Goal: Information Seeking & Learning: Learn about a topic

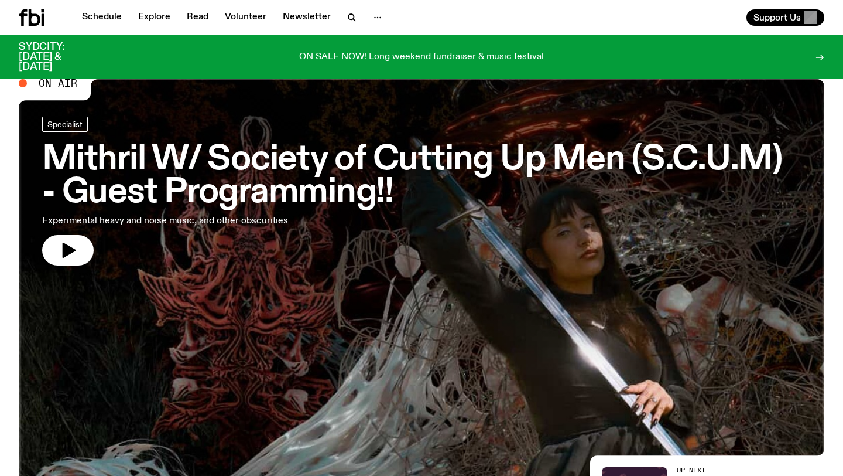
scroll to position [22, 0]
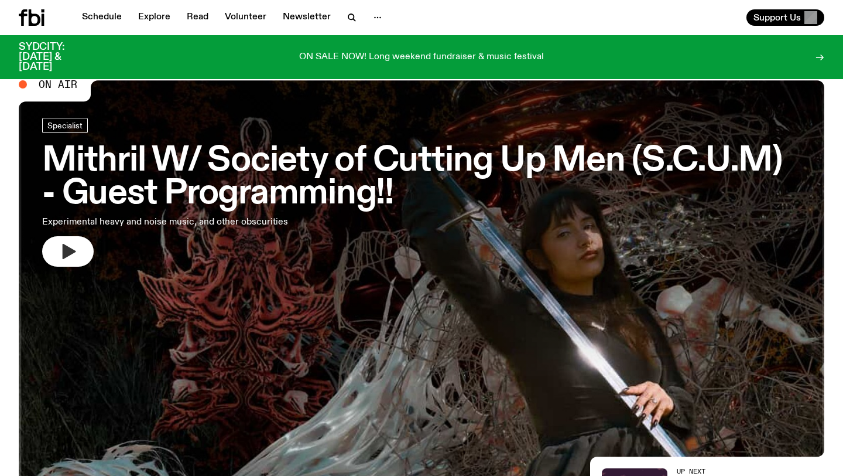
click at [56, 247] on button "button" at bounding box center [68, 251] width 52 height 30
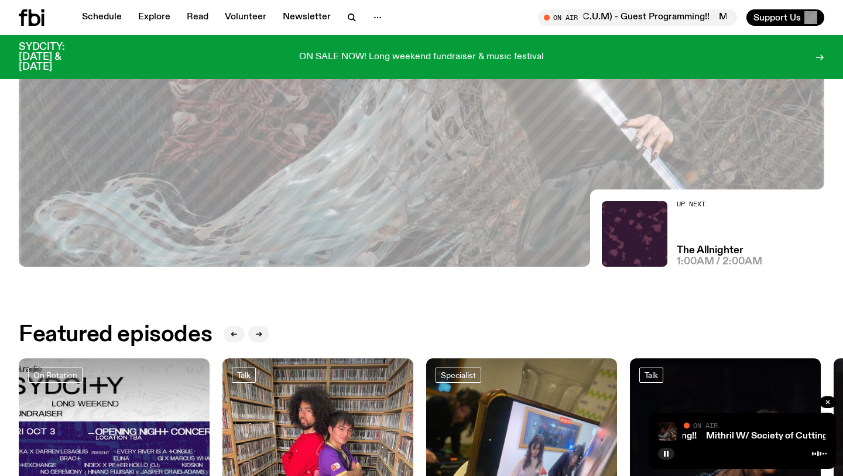
scroll to position [0, 0]
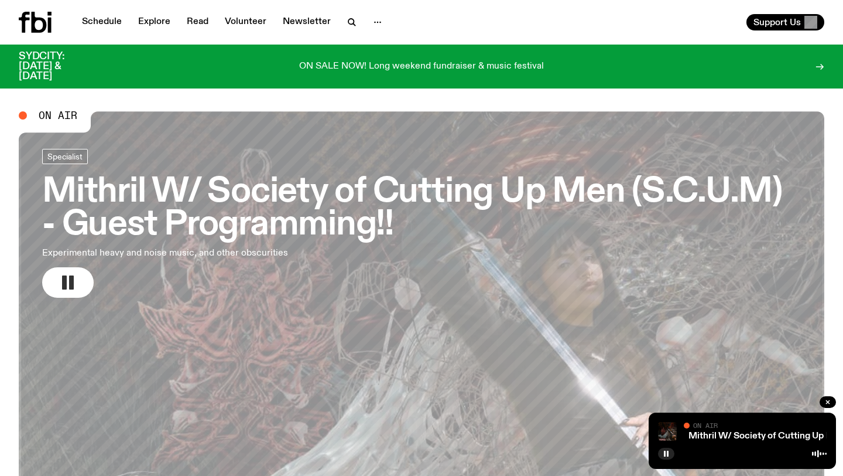
click at [70, 279] on rect "button" at bounding box center [71, 282] width 5 height 14
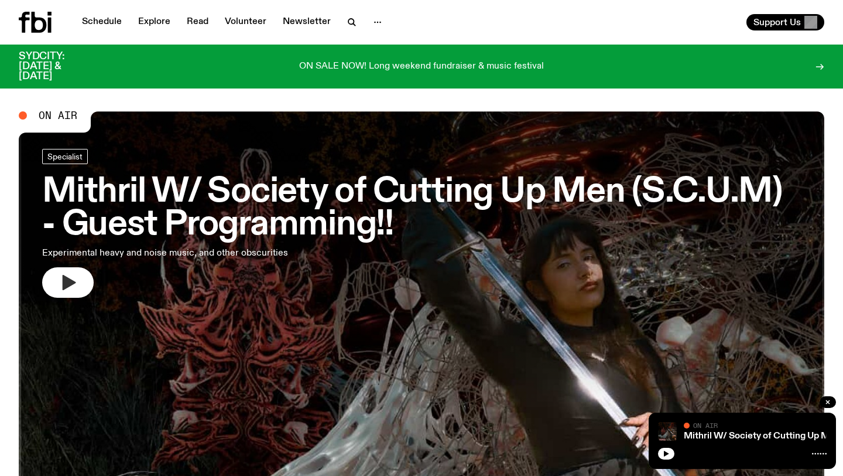
click at [42, 267] on button "button" at bounding box center [68, 282] width 52 height 30
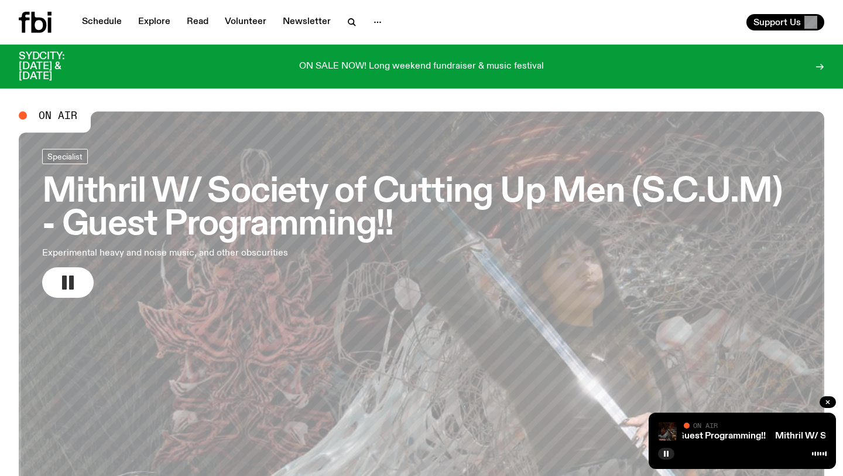
click at [42, 267] on button "button" at bounding box center [68, 282] width 52 height 30
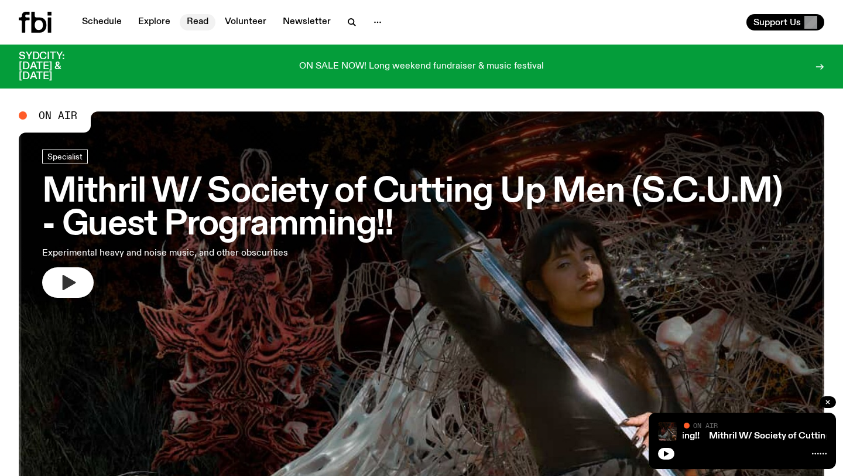
click at [197, 22] on link "Read" at bounding box center [198, 22] width 36 height 16
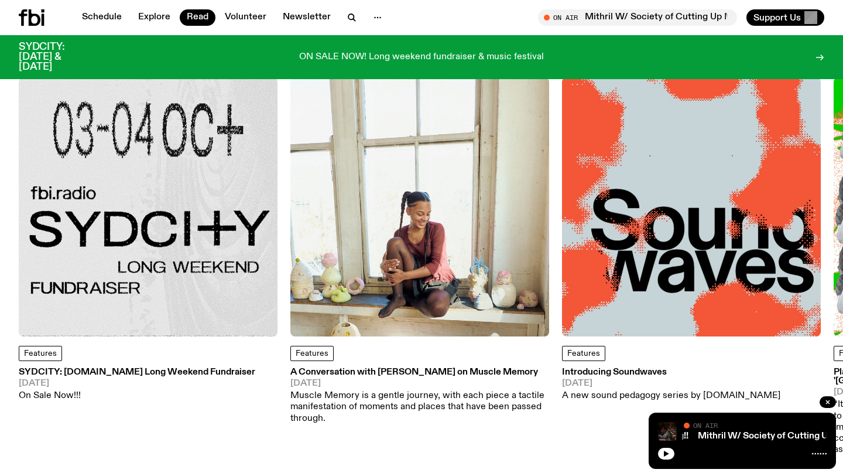
scroll to position [71, 0]
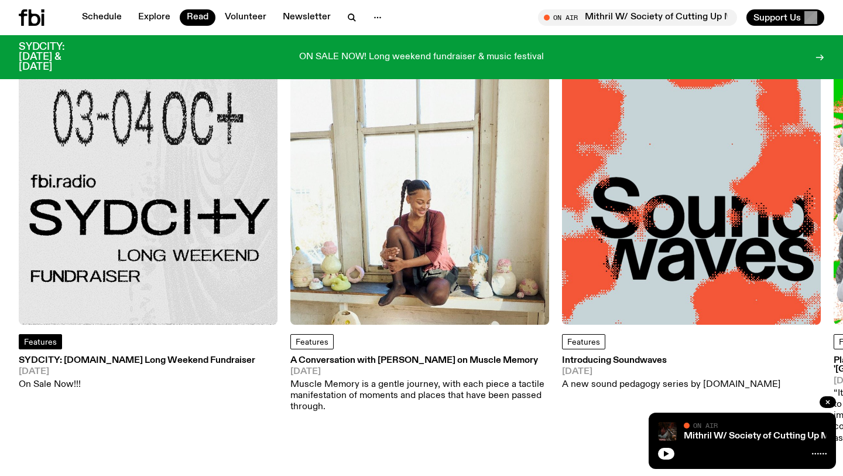
click at [50, 343] on span "Features" at bounding box center [40, 342] width 33 height 8
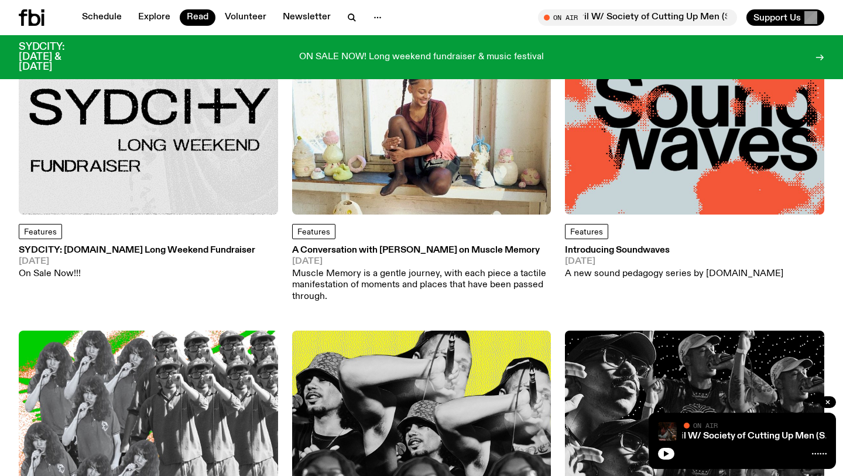
scroll to position [203, 0]
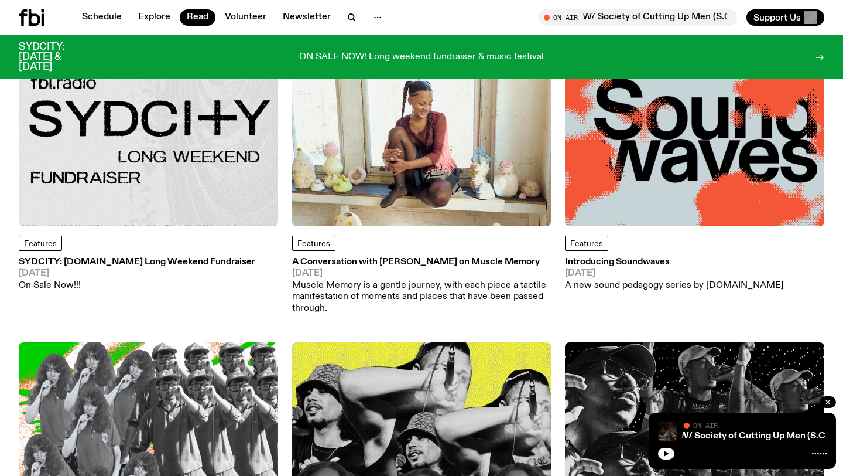
click at [77, 262] on h3 "SYDCITY: fbi.radio Long Weekend Fundraiser" at bounding box center [137, 262] width 237 height 9
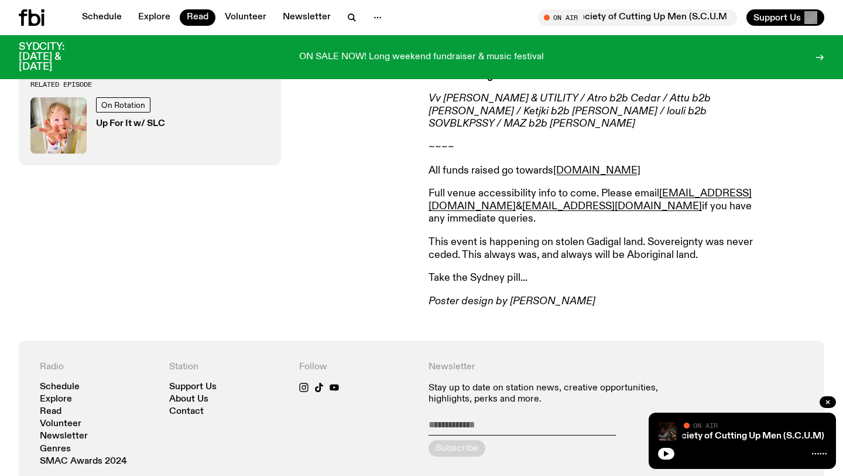
scroll to position [827, 0]
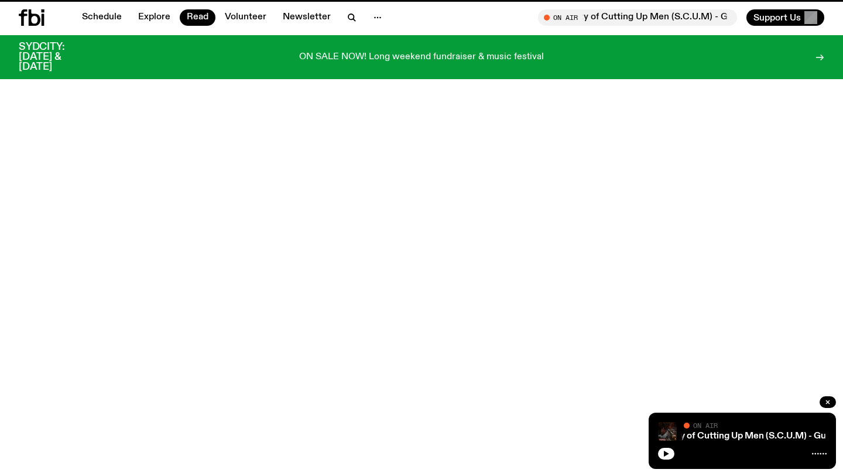
scroll to position [203, 0]
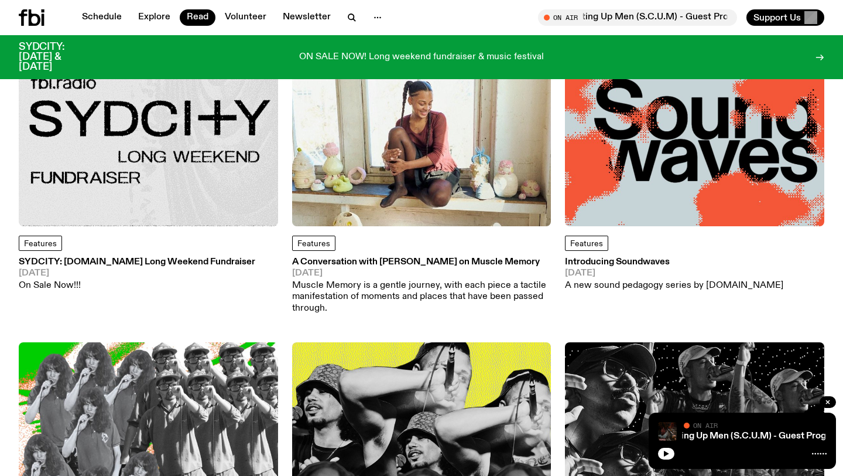
click at [392, 264] on h3 "A Conversation with Midori Goto on Muscle Memory" at bounding box center [421, 262] width 259 height 9
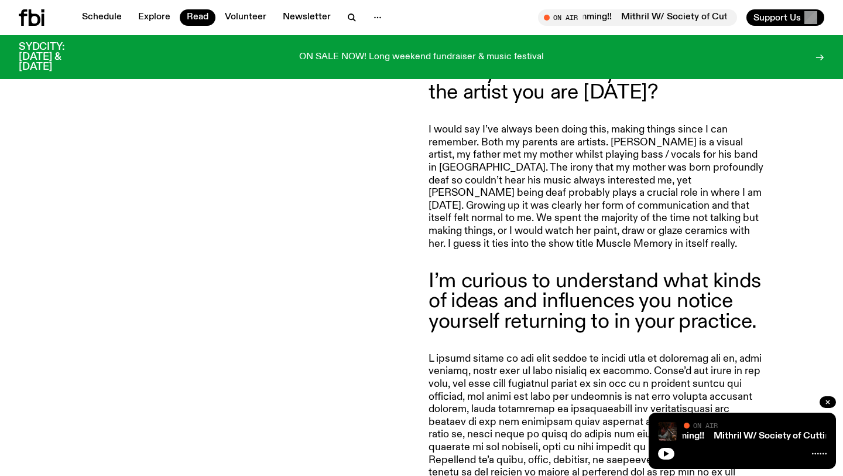
scroll to position [883, 0]
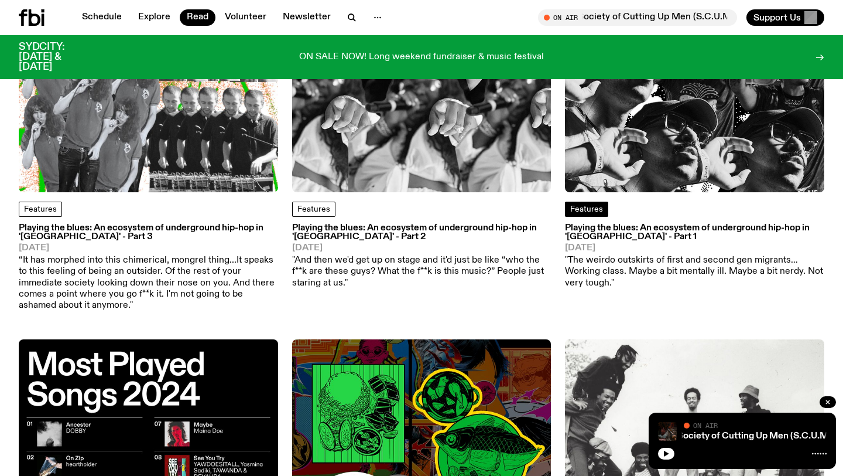
scroll to position [707, 0]
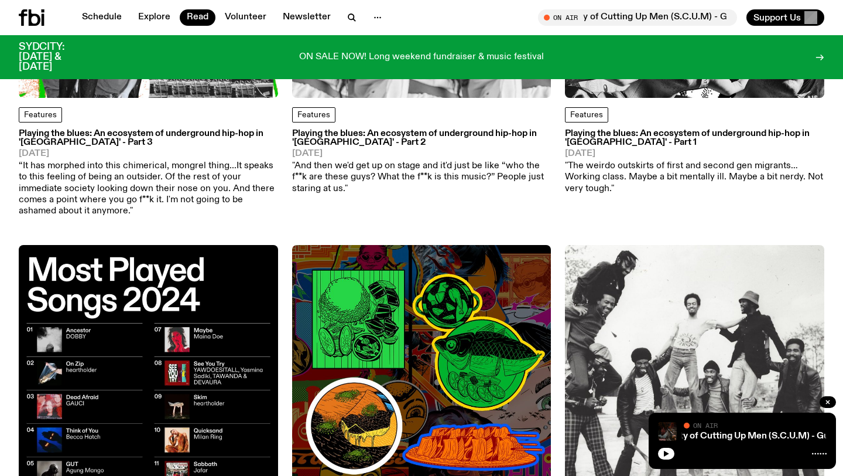
click at [630, 141] on h3 "Playing the blues: An ecosystem of underground hip-hop in 'Australia' - Part 1" at bounding box center [694, 138] width 259 height 18
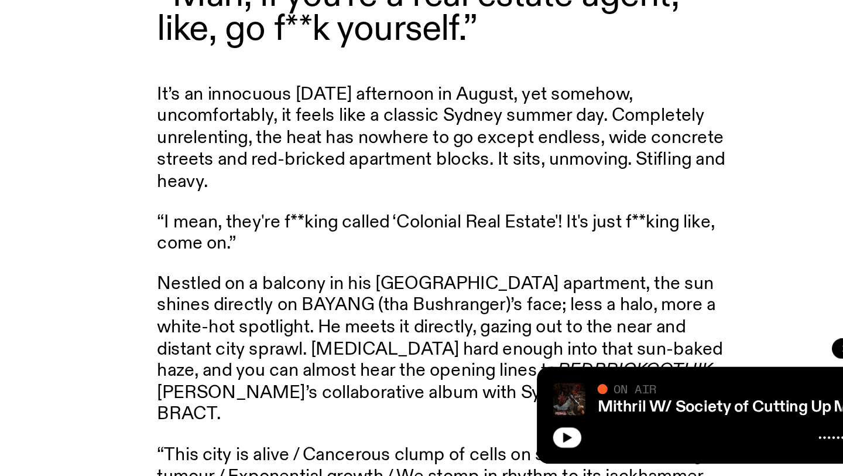
scroll to position [406, 0]
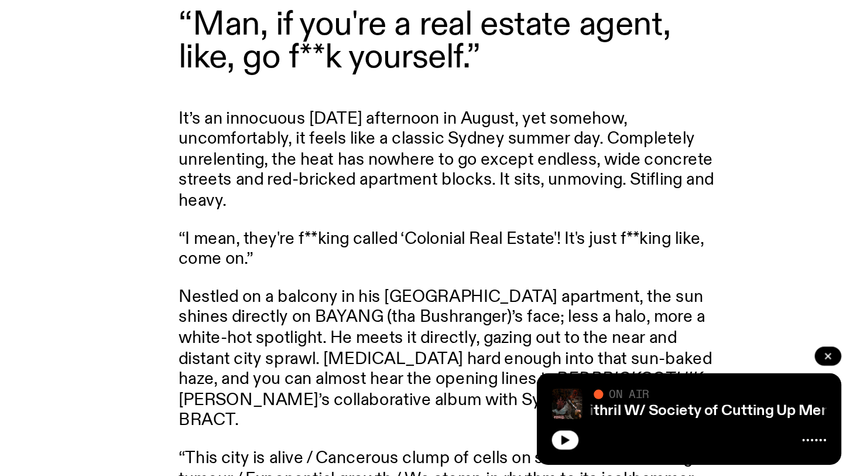
click at [829, 402] on icon "button" at bounding box center [828, 401] width 7 height 7
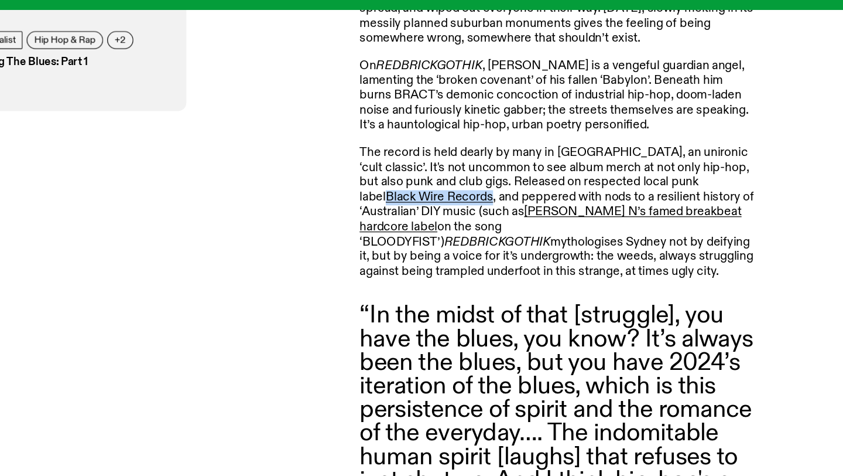
scroll to position [918, 0]
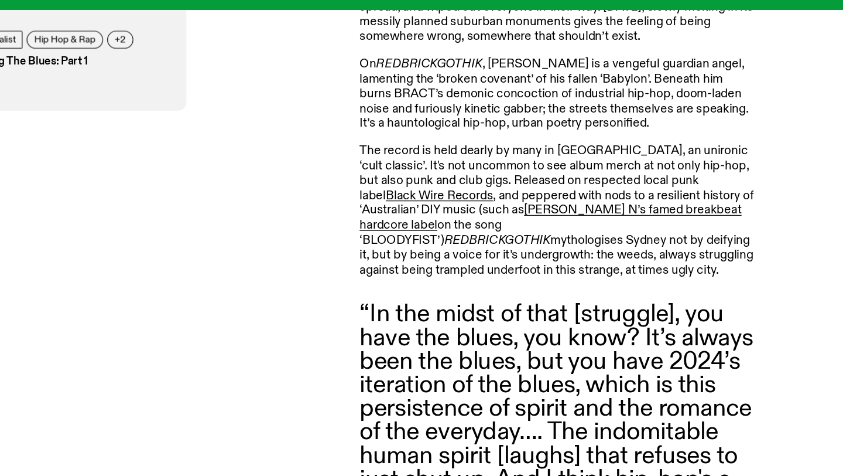
click at [560, 270] on em "REDBRICKGOTHIK" at bounding box center [546, 275] width 90 height 11
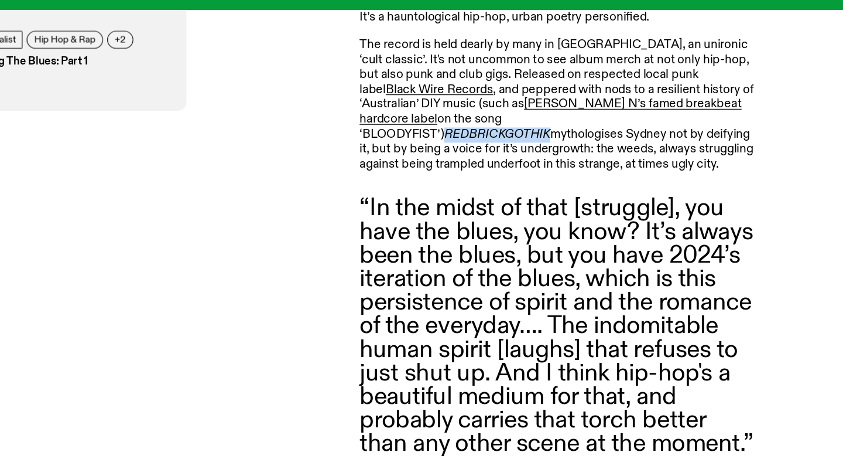
scroll to position [1010, 0]
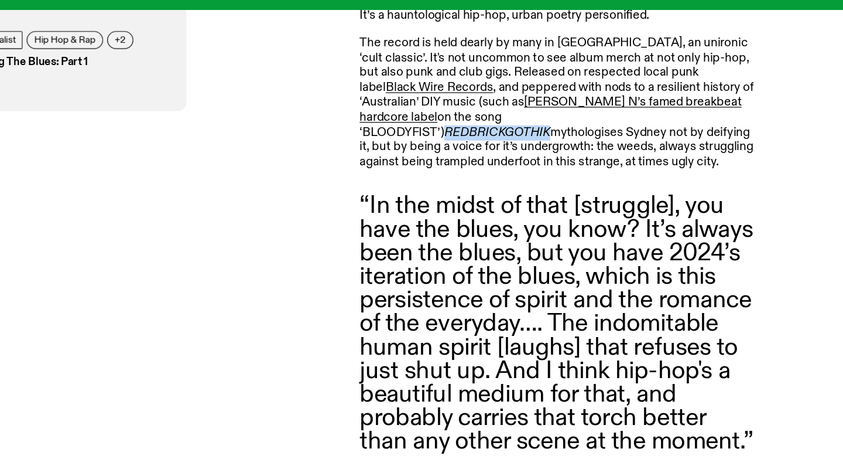
copy em "REDBRICKGOTHIK"
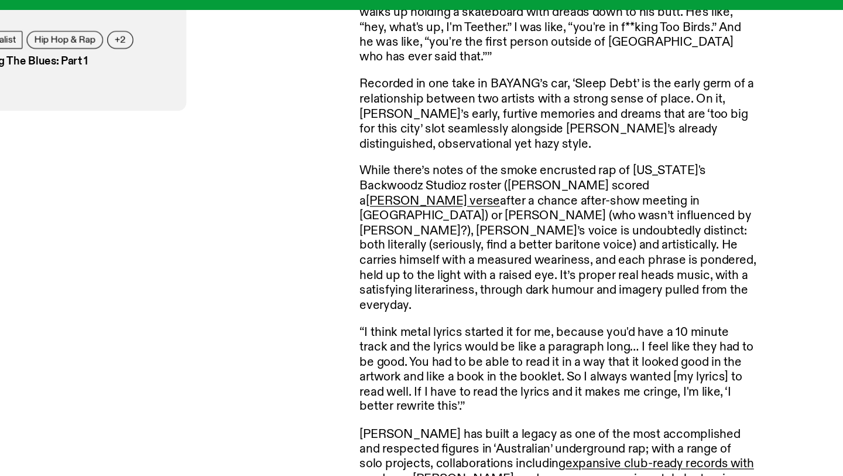
scroll to position [2068, 0]
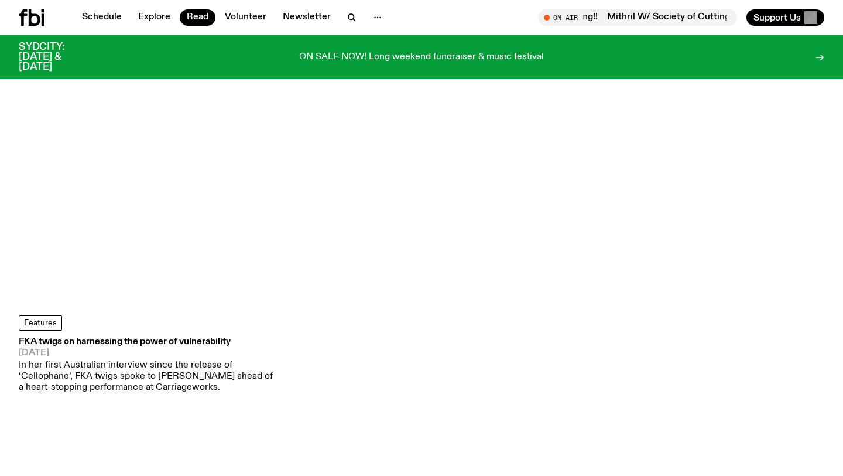
scroll to position [4085, 0]
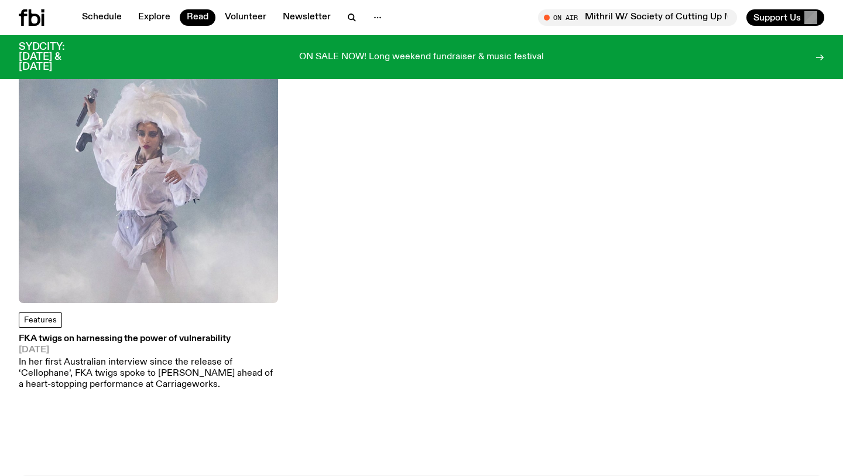
click at [198, 334] on h3 "FKA twigs on harnessing the power of vulnerability" at bounding box center [148, 338] width 259 height 9
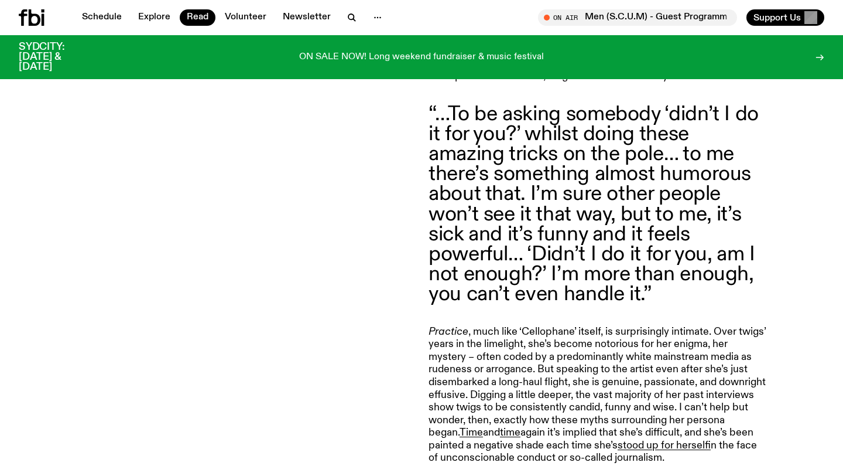
scroll to position [1439, 0]
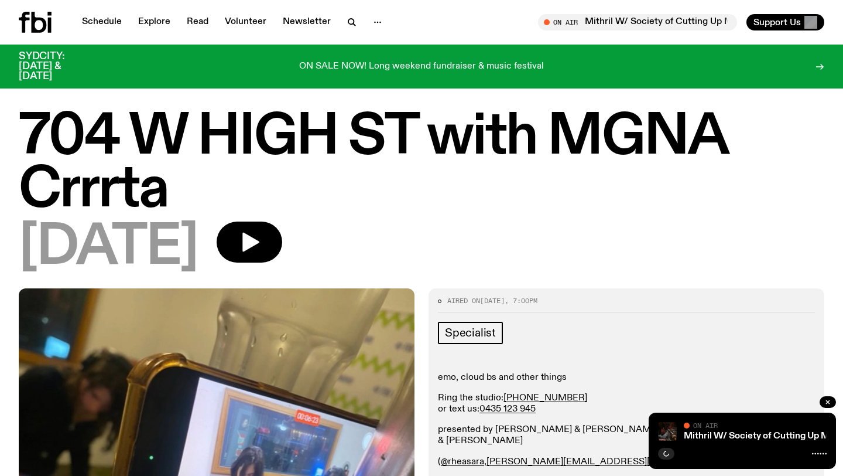
click at [319, 231] on div "[DATE]" at bounding box center [422, 247] width 806 height 53
click at [261, 235] on icon "button" at bounding box center [249, 241] width 23 height 23
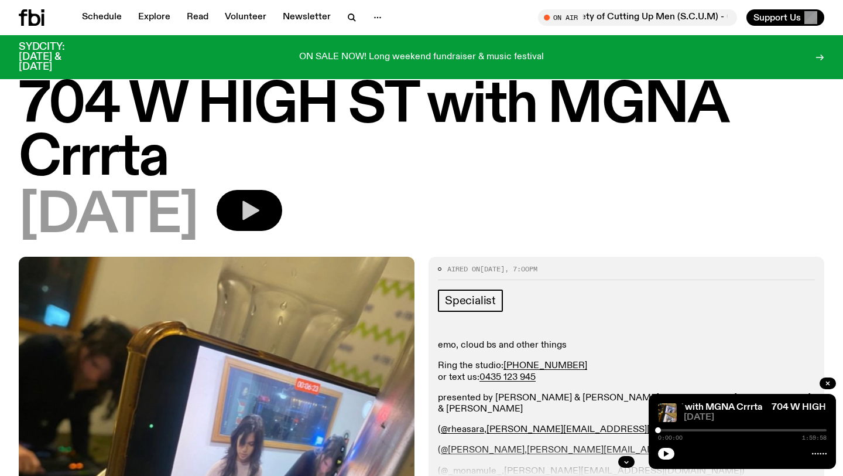
scroll to position [37, 0]
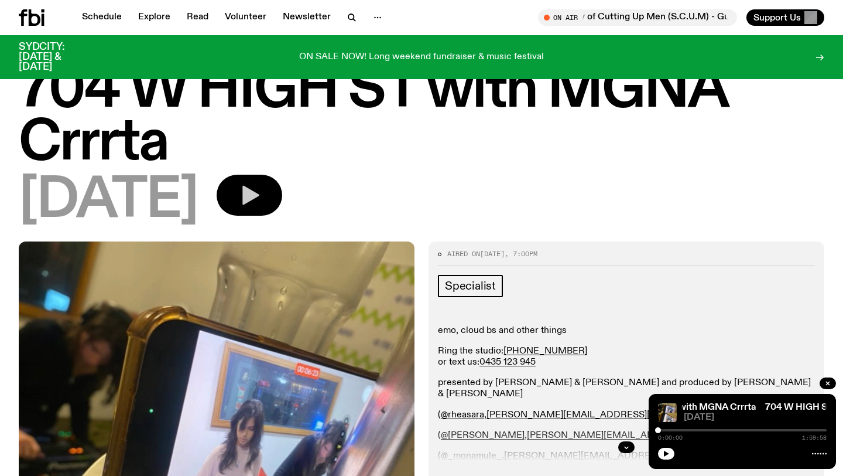
click at [288, 169] on h1 "704 W HIGH ST with MGNA Crrrta" at bounding box center [422, 116] width 806 height 105
click at [282, 182] on button "button" at bounding box center [250, 195] width 66 height 41
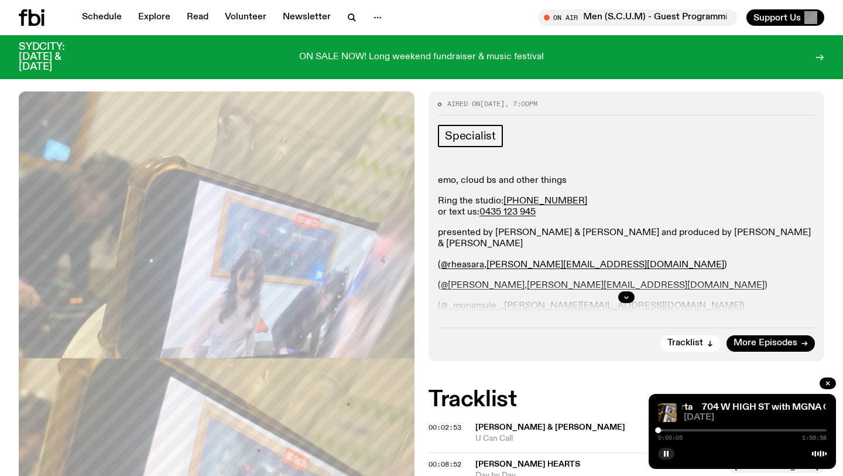
scroll to position [189, 0]
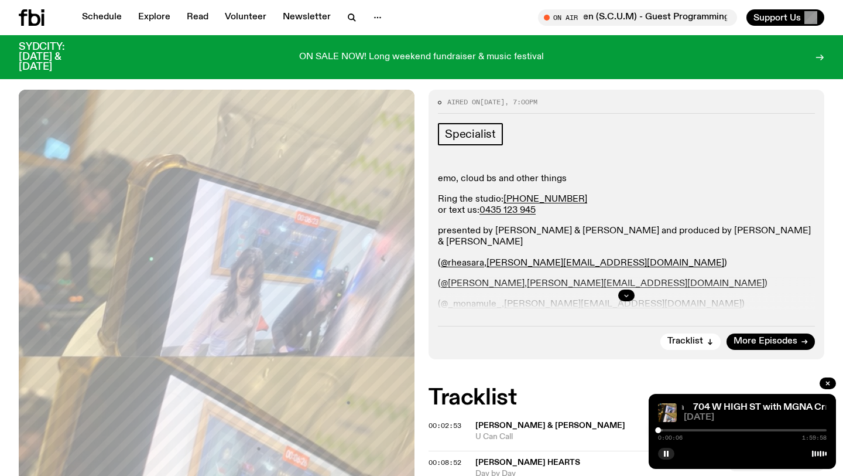
click at [623, 295] on icon "button" at bounding box center [626, 295] width 7 height 7
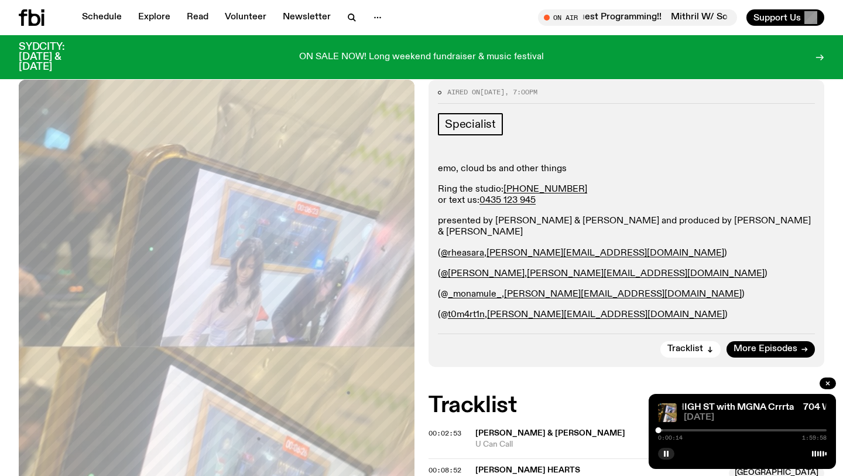
scroll to position [0, 0]
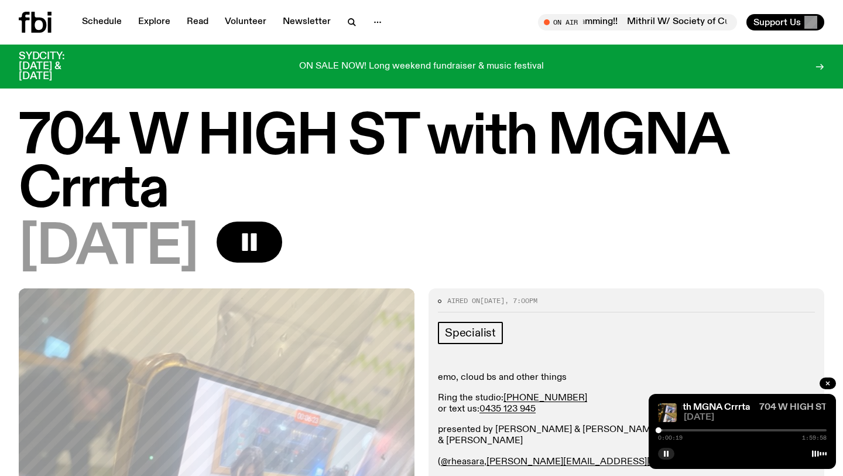
click at [768, 408] on link "704 W HIGH ST with MGNA Crrrta" at bounding box center [833, 406] width 147 height 9
click at [721, 406] on link "704 W HIGH ST with MGNA Crrrta" at bounding box center [652, 406] width 147 height 9
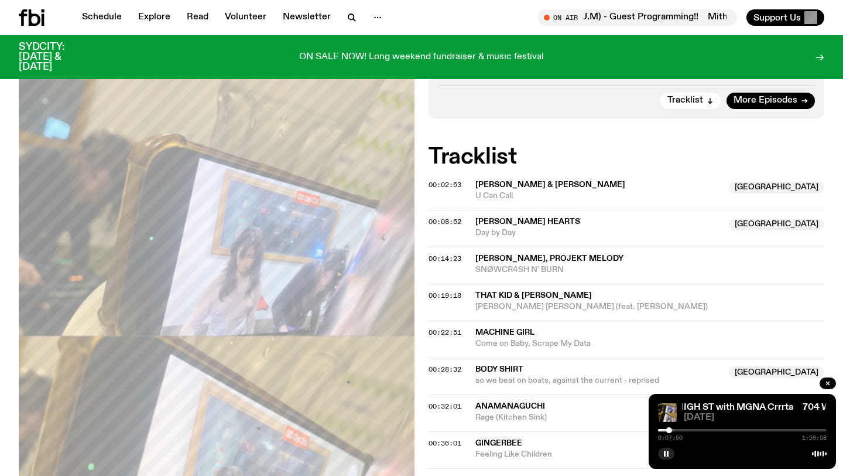
scroll to position [450, 0]
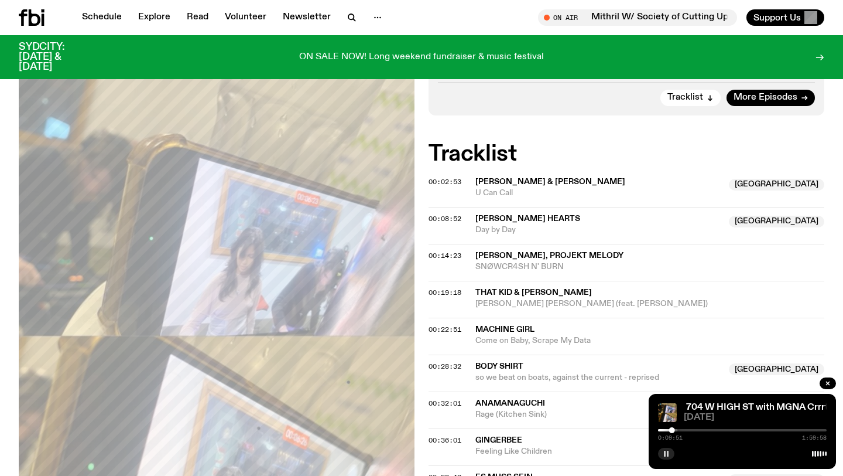
click at [668, 452] on rect "button" at bounding box center [668, 453] width 2 height 6
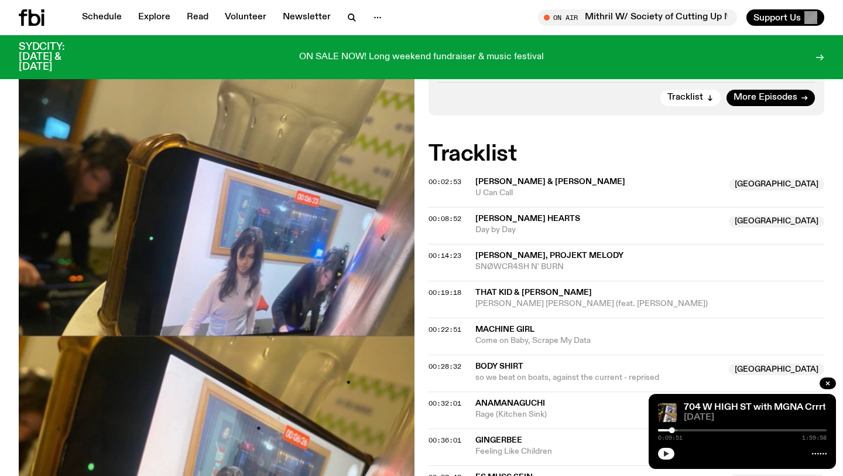
click at [664, 446] on div at bounding box center [742, 452] width 169 height 14
click at [664, 450] on icon "button" at bounding box center [666, 453] width 5 height 6
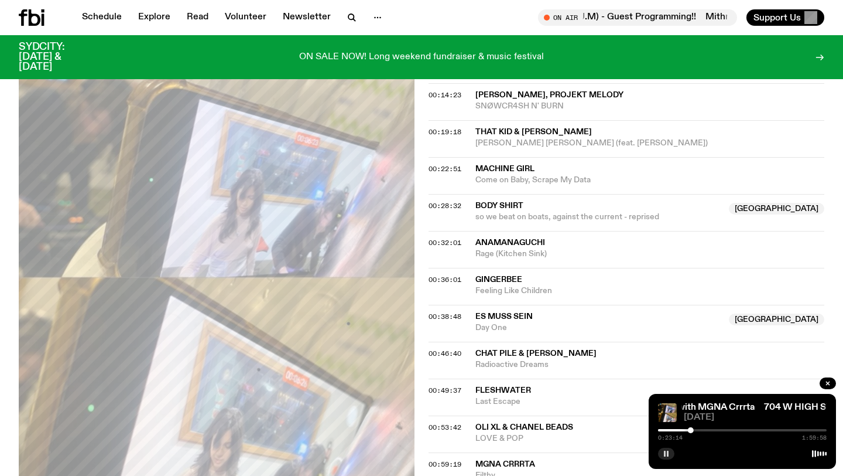
scroll to position [590, 0]
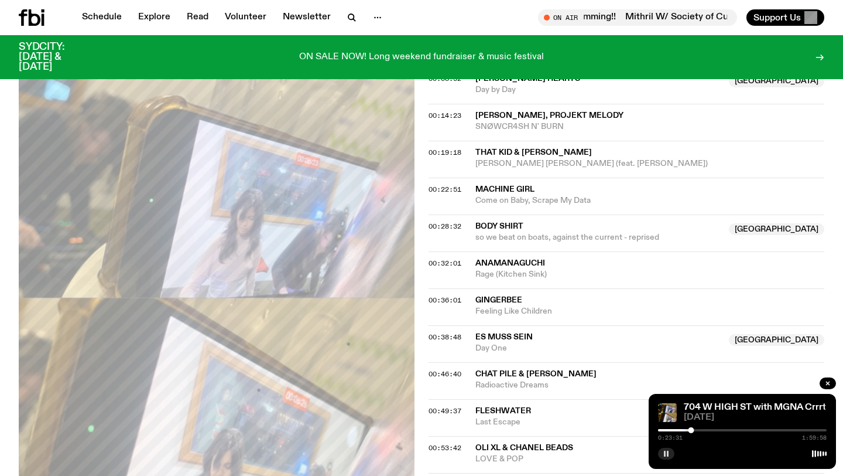
click at [664, 456] on rect "button" at bounding box center [665, 453] width 2 height 6
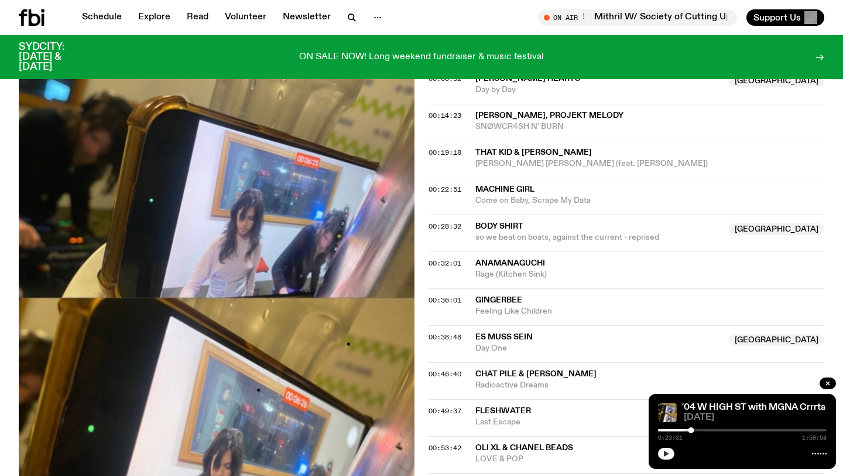
click at [670, 452] on button "button" at bounding box center [666, 453] width 16 height 12
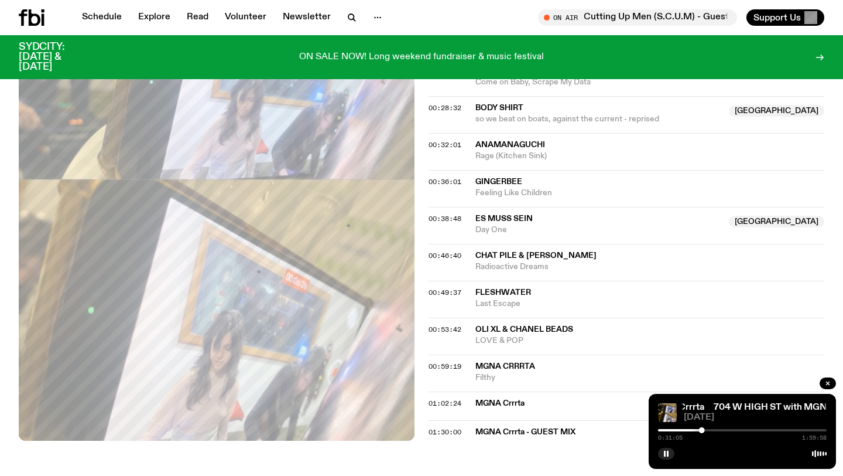
scroll to position [710, 0]
click at [668, 450] on rect "button" at bounding box center [668, 453] width 2 height 6
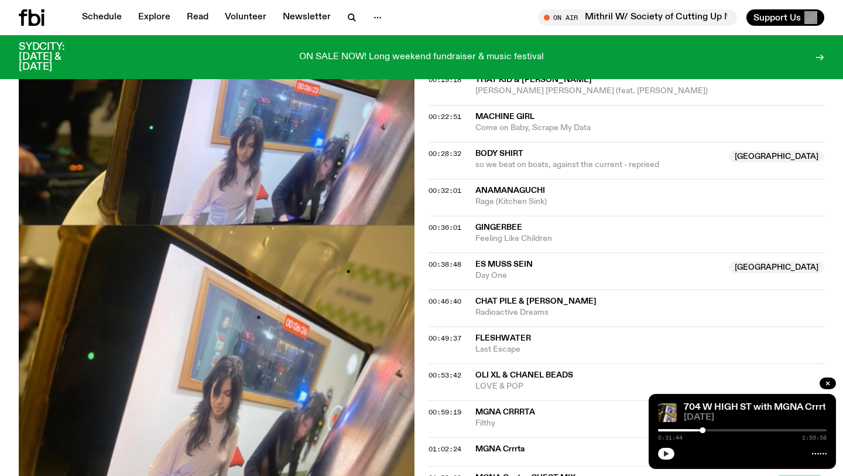
scroll to position [662, 0]
click at [667, 451] on icon "button" at bounding box center [666, 453] width 7 height 7
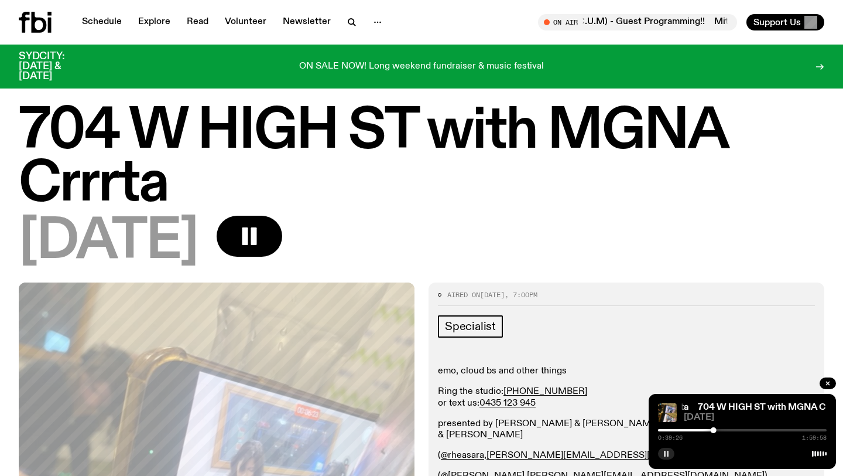
scroll to position [0, 0]
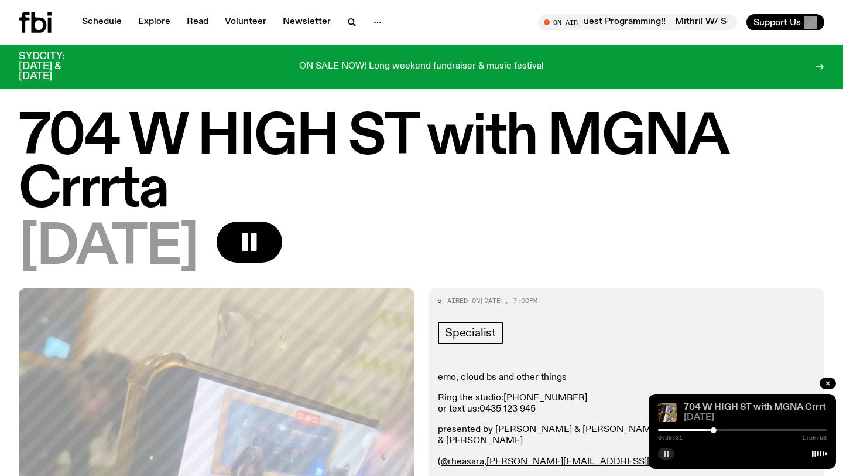
click at [709, 407] on link "704 W HIGH ST with MGNA Crrrta" at bounding box center [757, 406] width 147 height 9
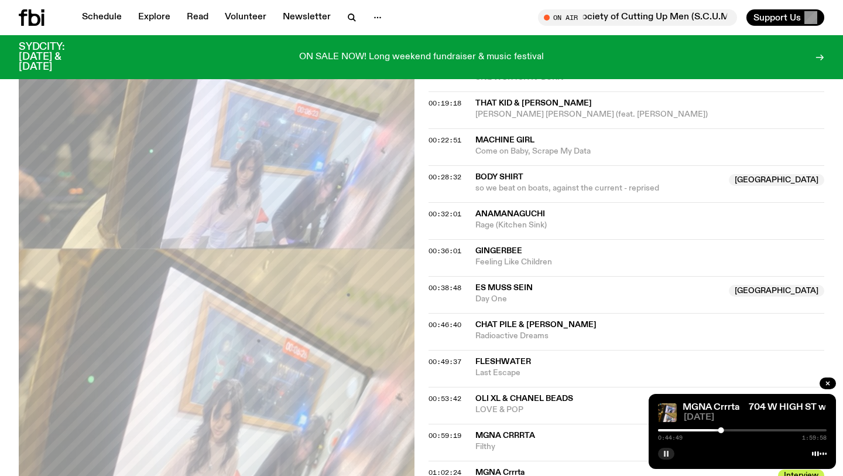
scroll to position [641, 0]
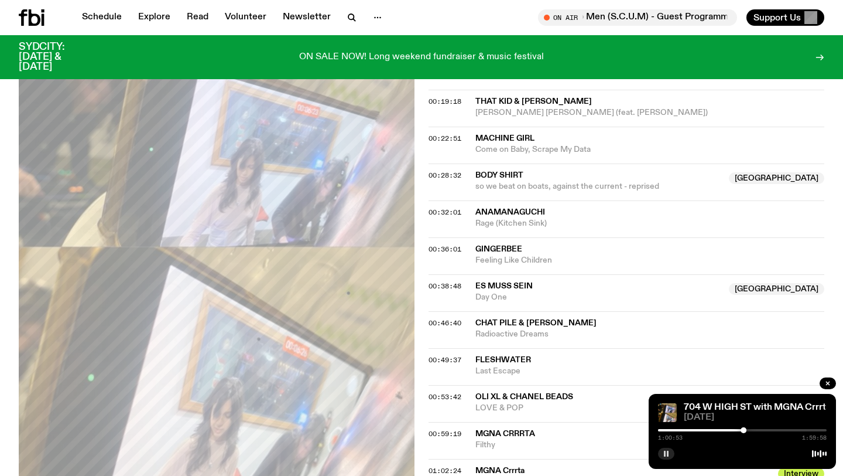
click at [665, 454] on rect "button" at bounding box center [665, 453] width 2 height 6
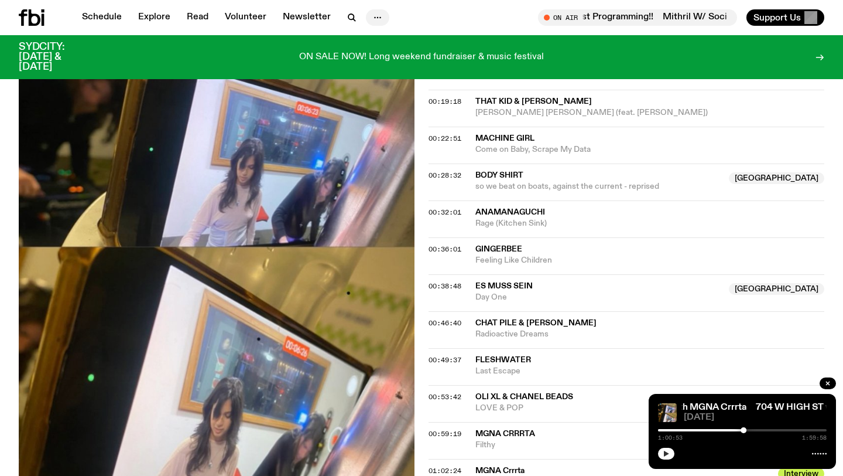
click at [372, 12] on icon "button" at bounding box center [378, 18] width 14 height 14
click at [406, 17] on div "Schedule Explore Read Volunteer Newsletter About Us Contact" at bounding box center [218, 17] width 398 height 16
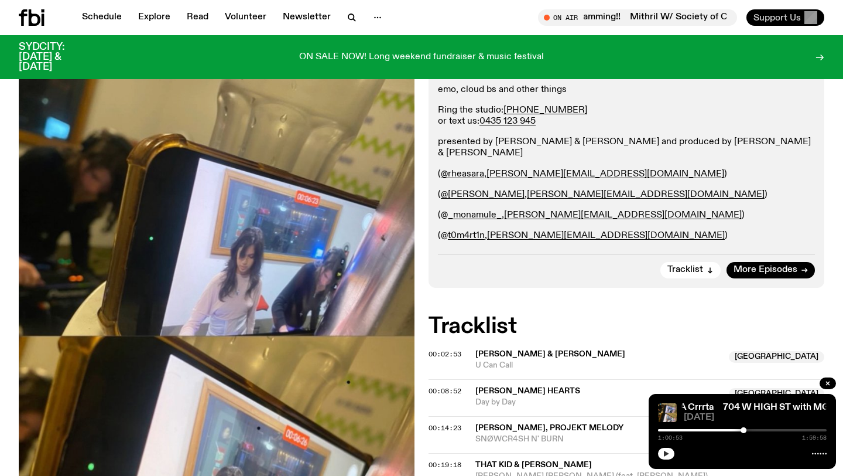
scroll to position [0, 0]
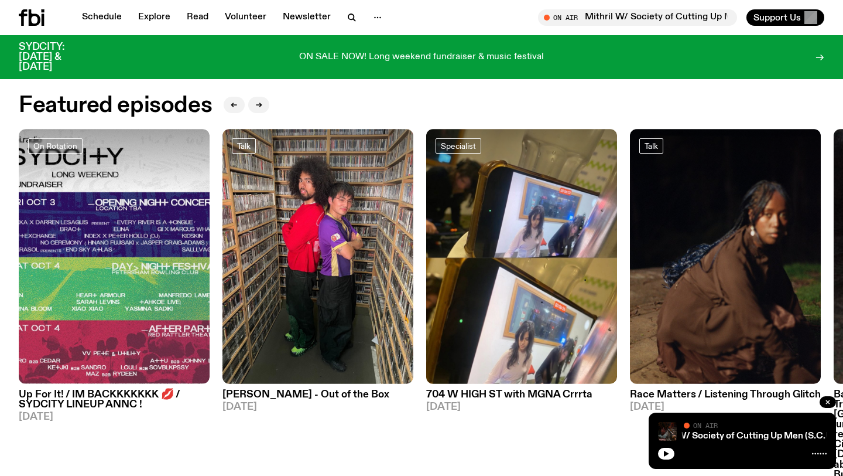
scroll to position [521, 0]
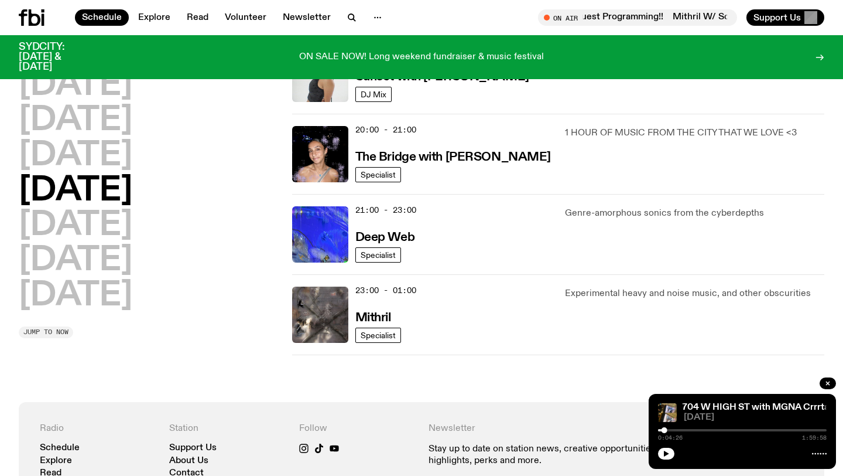
scroll to position [550, 0]
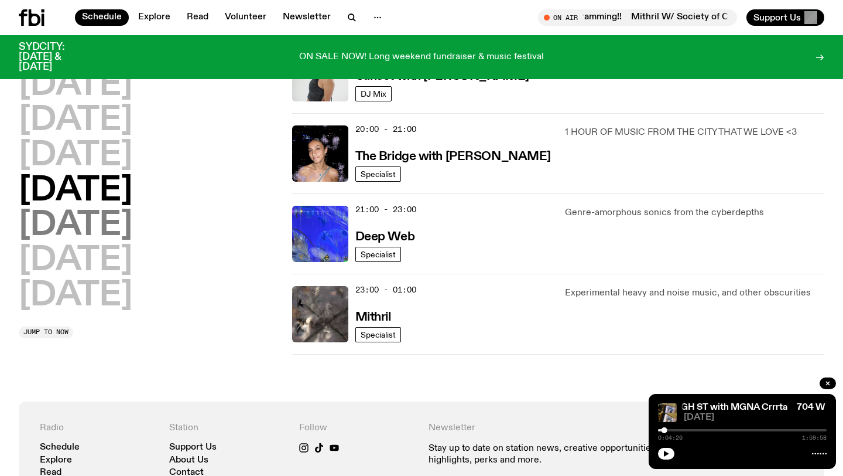
click at [46, 232] on h2 "[DATE]" at bounding box center [76, 225] width 114 height 33
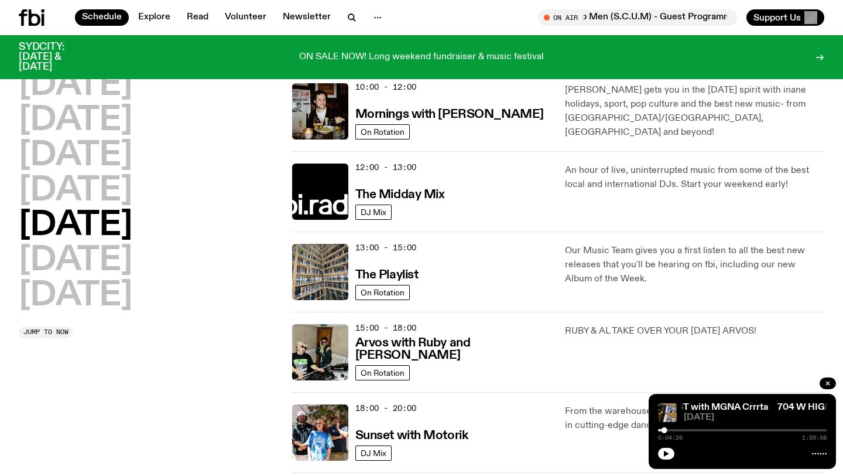
scroll to position [206, 0]
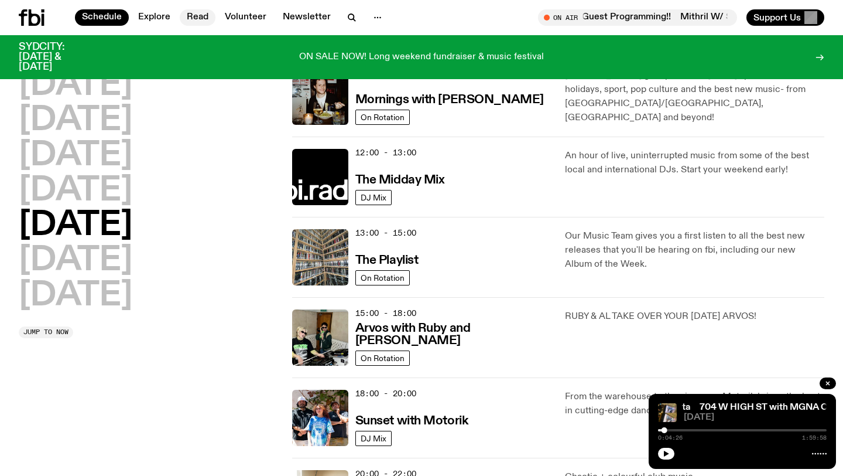
click at [193, 19] on link "Read" at bounding box center [198, 17] width 36 height 16
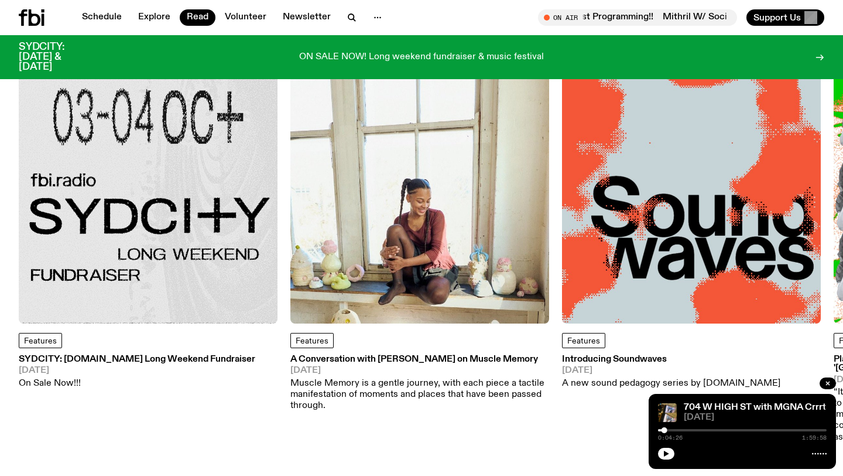
scroll to position [87, 0]
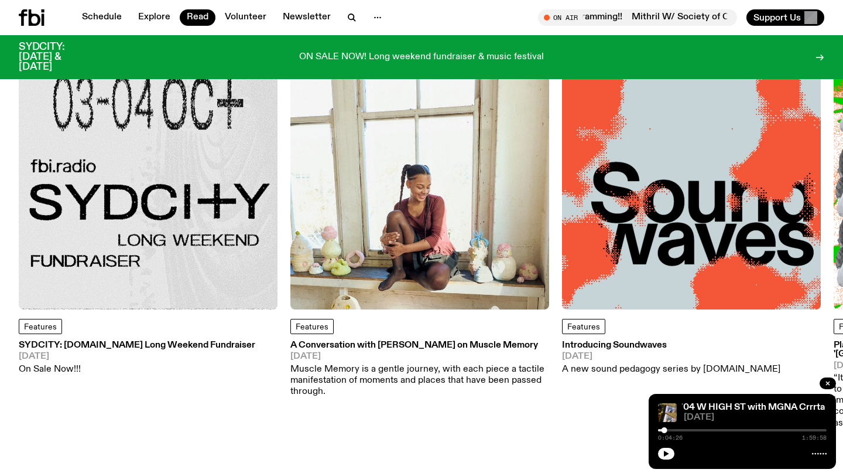
click at [143, 341] on h3 "SYDCITY: fbi.radio Long Weekend Fundraiser" at bounding box center [137, 345] width 237 height 9
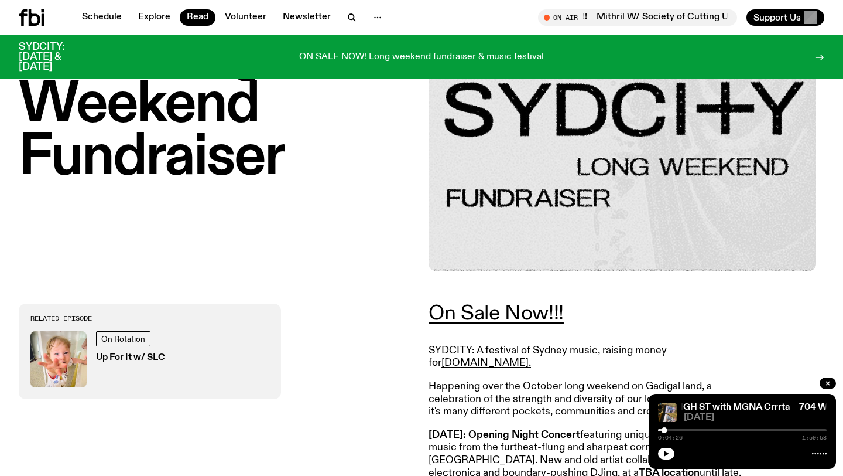
scroll to position [221, 0]
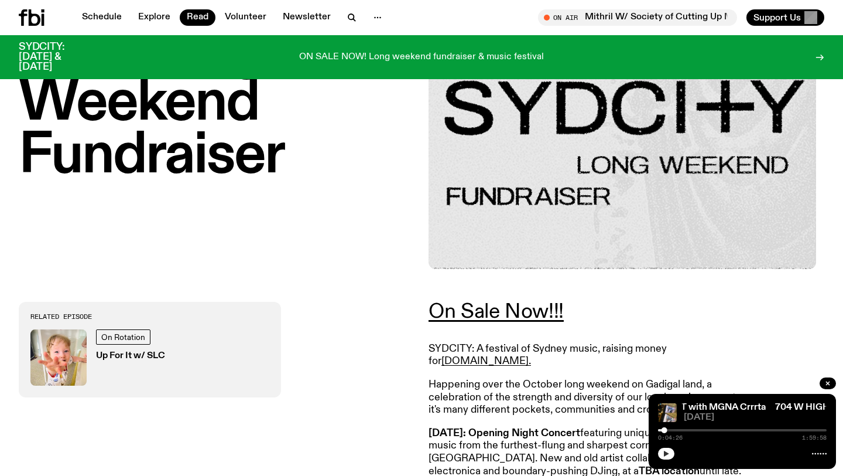
click at [665, 455] on icon "button" at bounding box center [666, 453] width 5 height 6
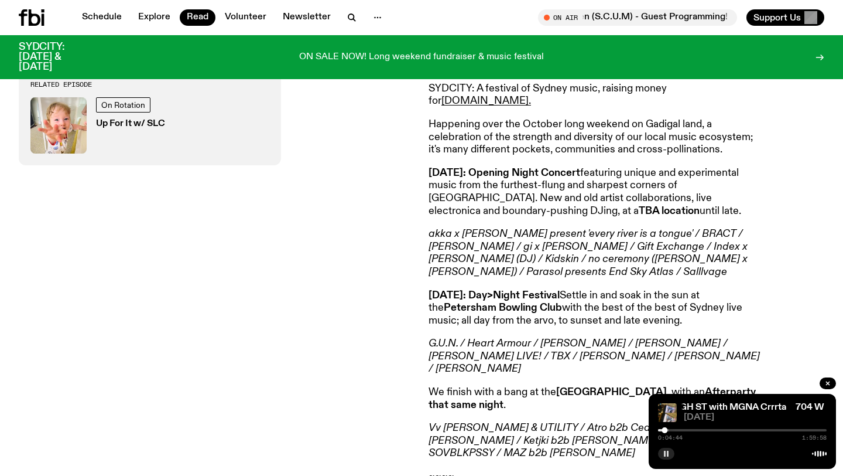
scroll to position [483, 0]
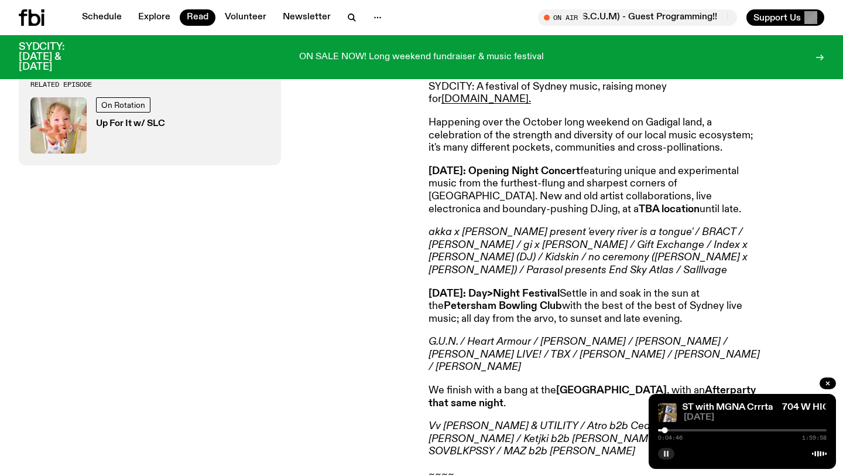
click at [580, 166] on strong "Friday, October 3: Opening Night Concert" at bounding box center [505, 171] width 152 height 11
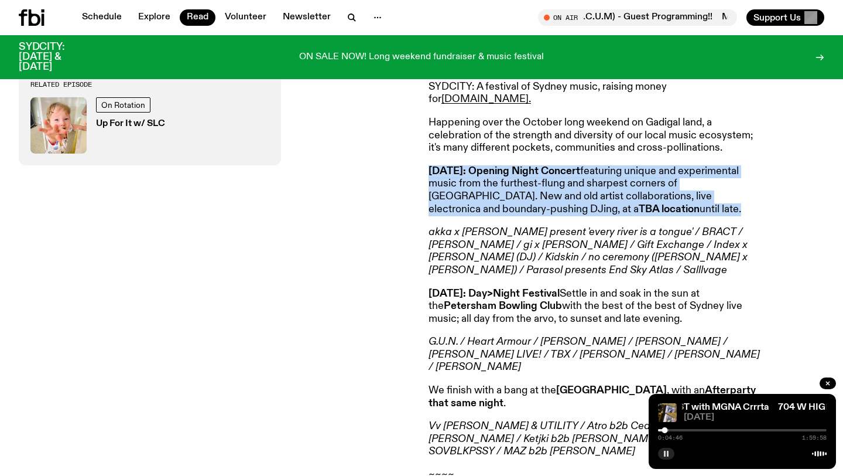
click at [580, 166] on strong "Friday, October 3: Opening Night Concert" at bounding box center [505, 171] width 152 height 11
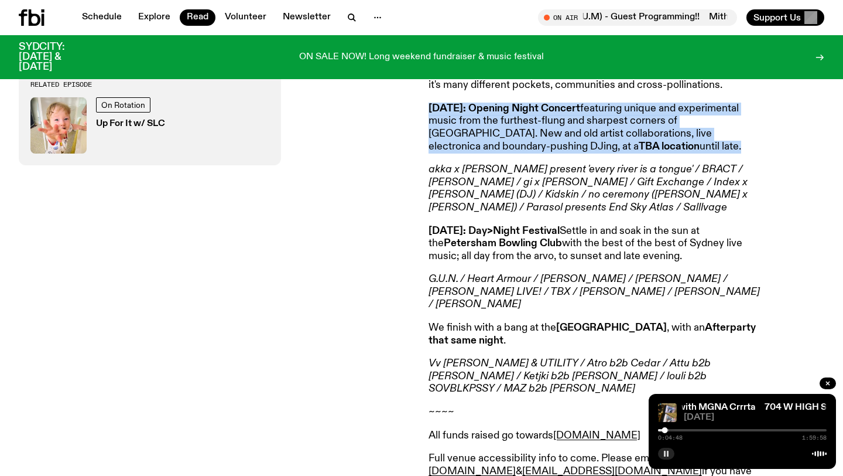
scroll to position [547, 0]
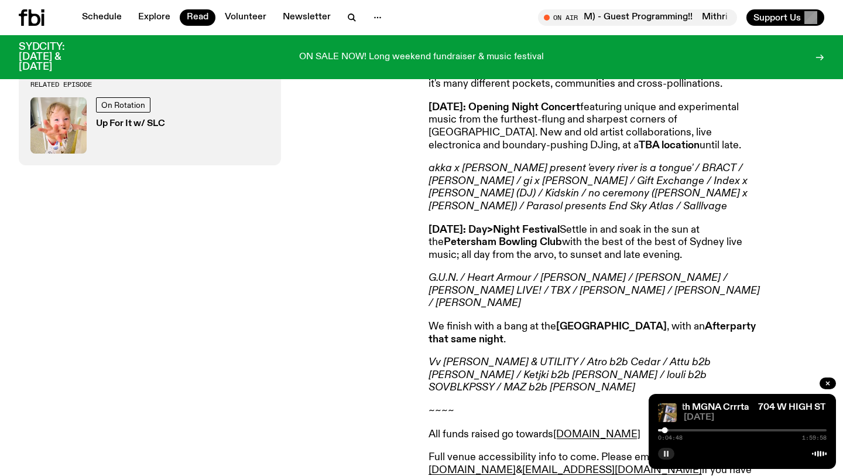
click at [620, 163] on em "akka x darren lesaguis present 'every river is a tongue' / BRACT / ELINA / gi x…" at bounding box center [588, 187] width 319 height 49
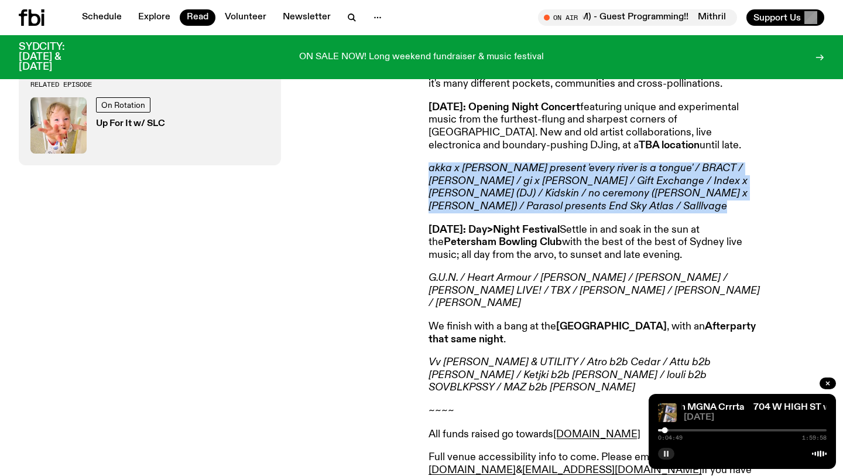
click at [620, 163] on em "akka x darren lesaguis present 'every river is a tongue' / BRACT / ELINA / gi x…" at bounding box center [588, 187] width 319 height 49
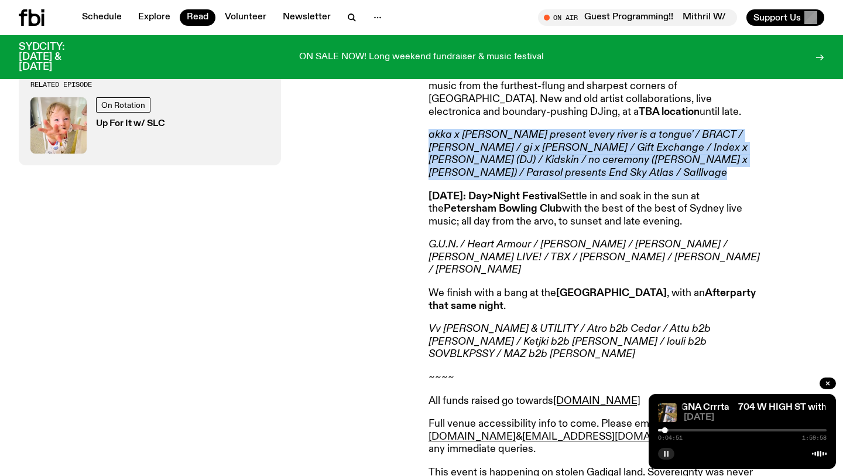
scroll to position [582, 0]
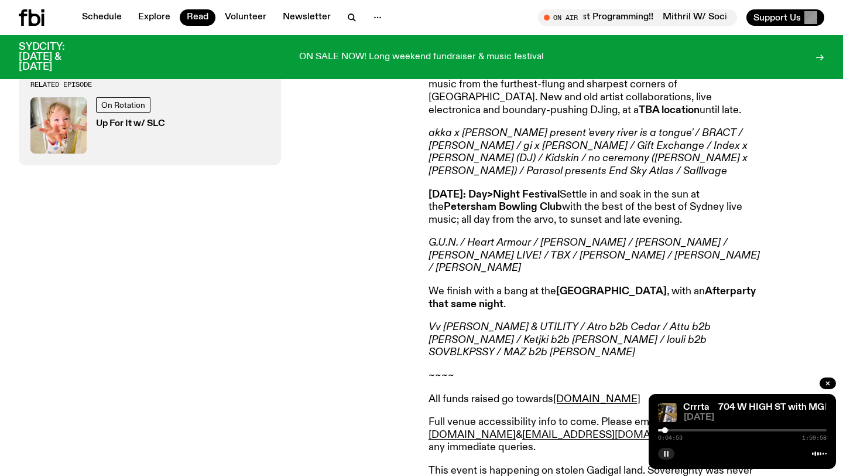
click at [621, 191] on p "Saturday October 4: Day>Night Festival Settle in and soak in the sun at the Pet…" at bounding box center [597, 208] width 337 height 38
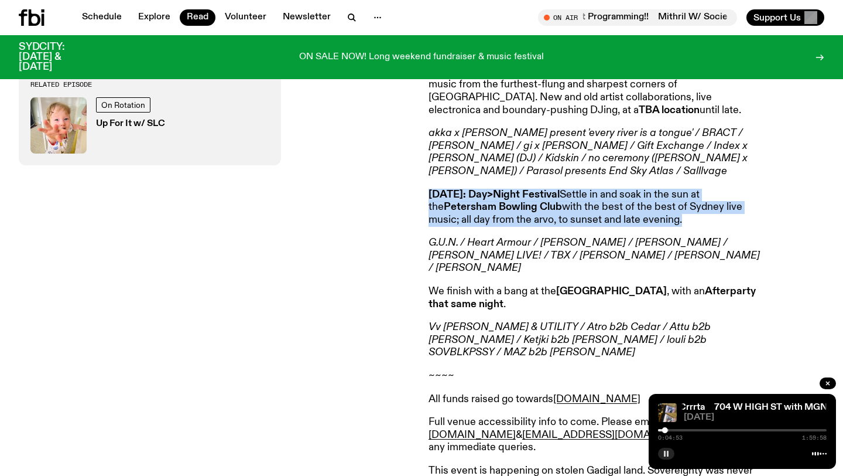
click at [621, 191] on p "Saturday October 4: Day>Night Festival Settle in and soak in the sun at the Pet…" at bounding box center [597, 208] width 337 height 38
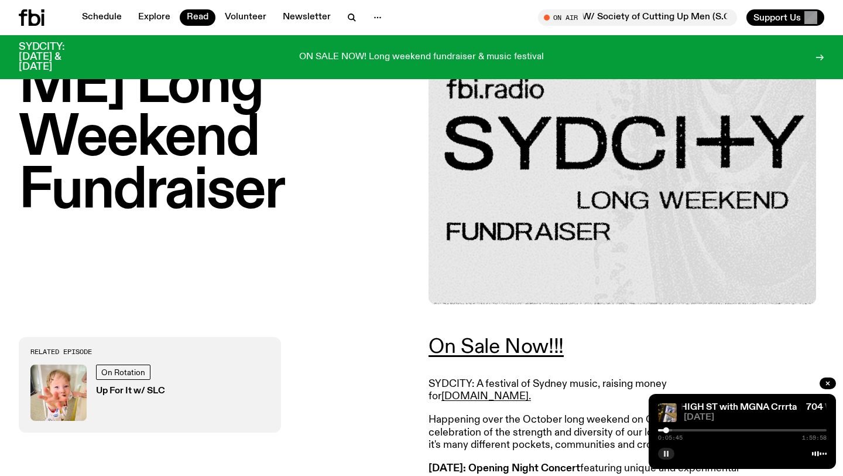
scroll to position [170, 0]
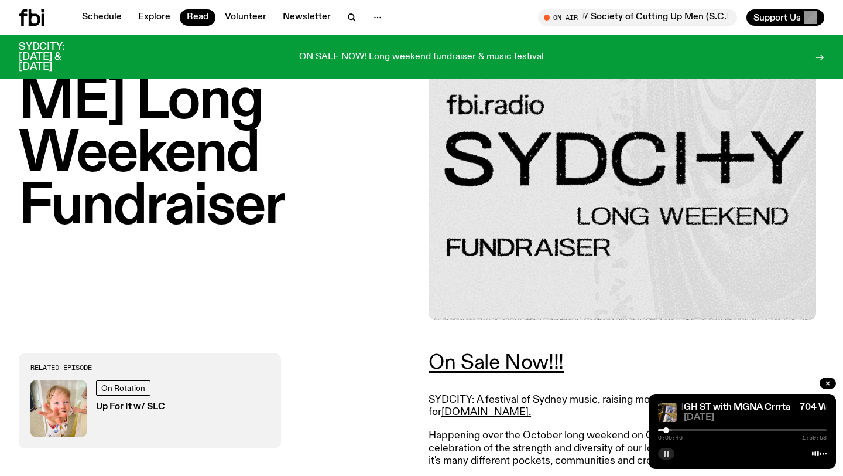
click at [524, 360] on link "On Sale Now!!!" at bounding box center [496, 362] width 135 height 21
click at [670, 453] on button "button" at bounding box center [666, 453] width 16 height 12
click at [830, 379] on icon "button" at bounding box center [828, 382] width 7 height 7
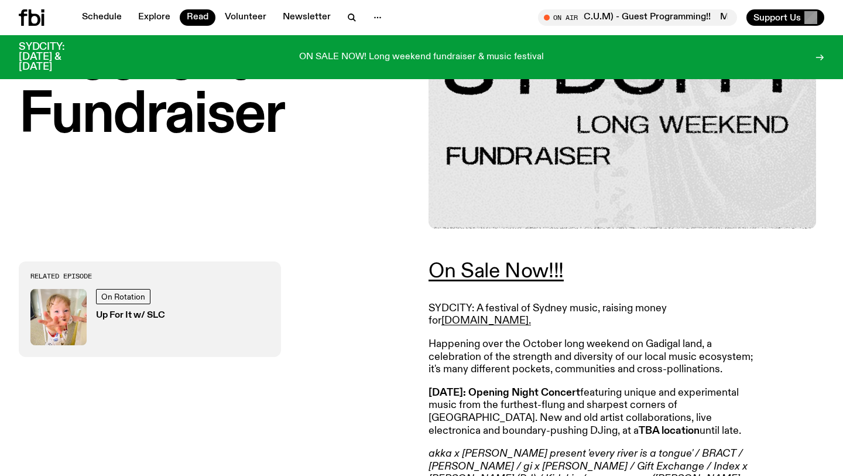
scroll to position [273, 0]
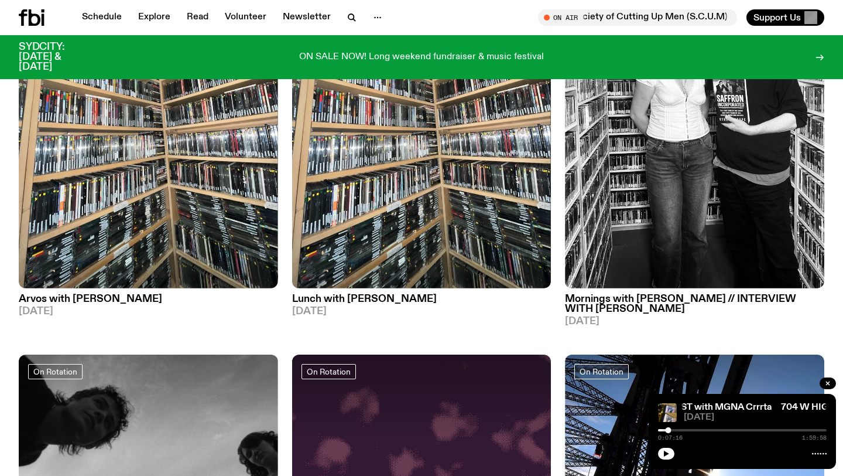
scroll to position [1445, 0]
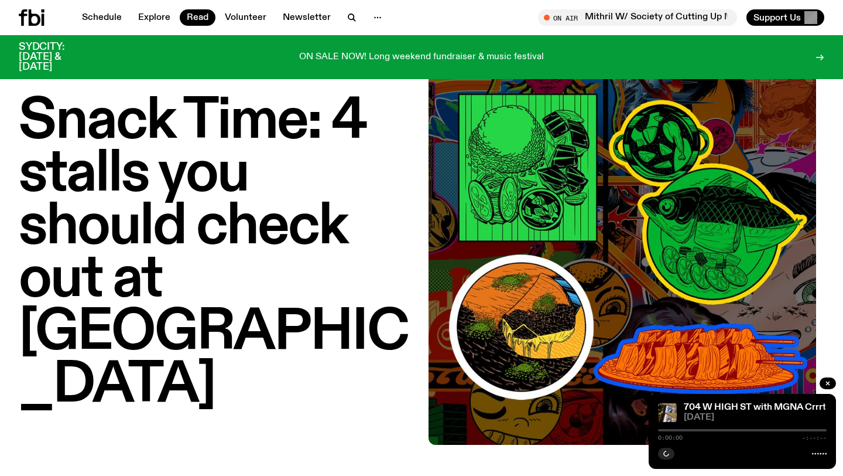
scroll to position [51, 0]
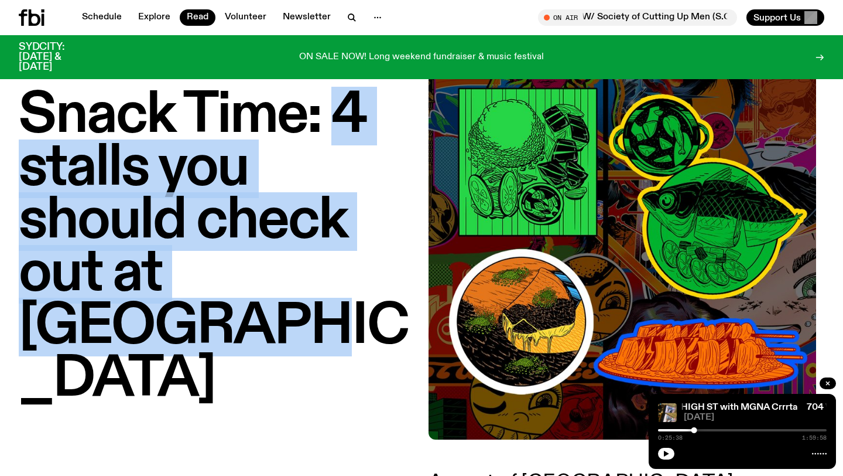
drag, startPoint x: 332, startPoint y: 109, endPoint x: 312, endPoint y: 323, distance: 214.7
click at [312, 323] on h1 "Snack Time: 4 stalls you should check out at [GEOGRAPHIC_DATA]" at bounding box center [217, 248] width 396 height 316
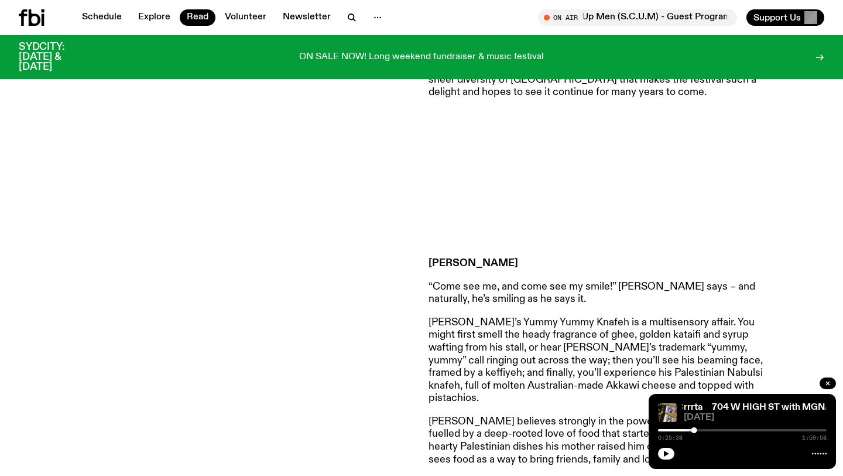
scroll to position [1012, 0]
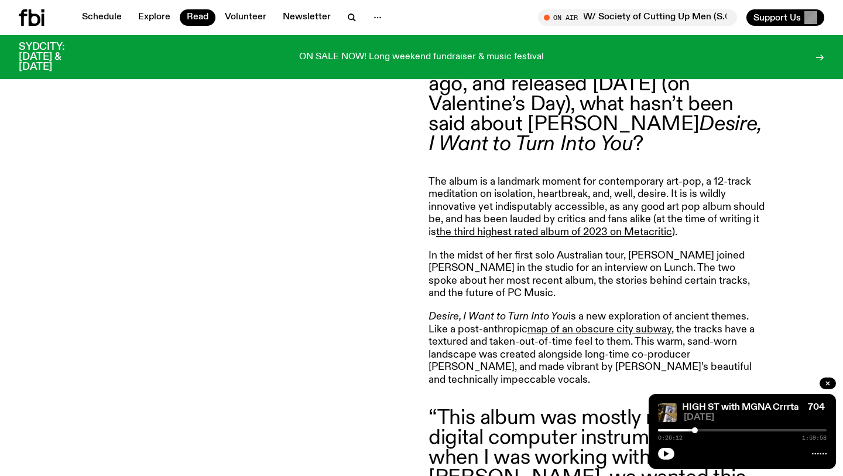
scroll to position [517, 0]
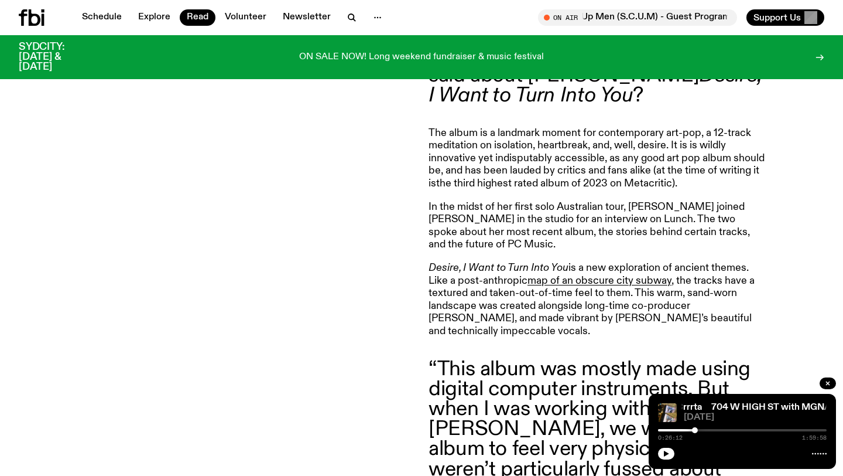
click at [572, 189] on link "the third highest rated album of 2023 on Metacritic" at bounding box center [554, 183] width 236 height 11
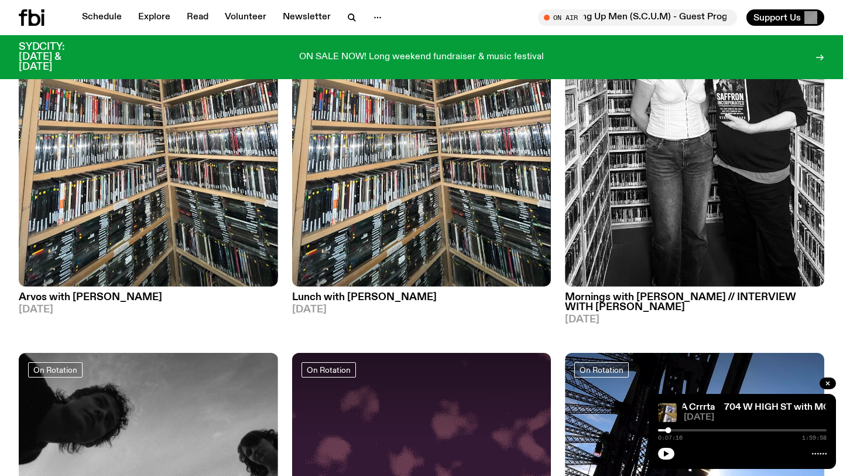
scroll to position [1445, 0]
